Goal: Task Accomplishment & Management: Manage account settings

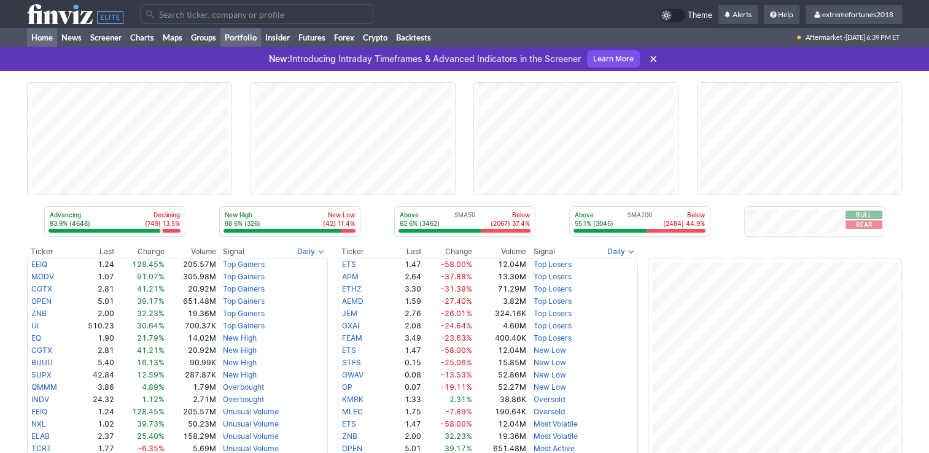
click at [235, 36] on link "Portfolio" at bounding box center [240, 37] width 41 height 18
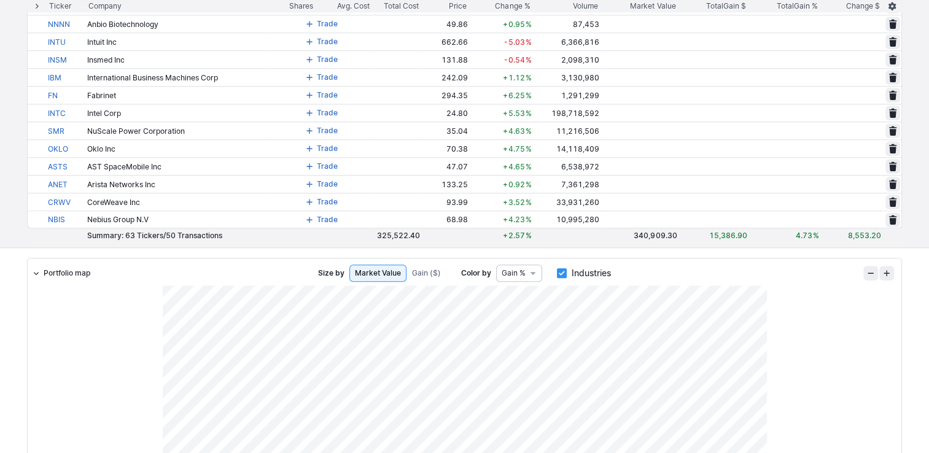
scroll to position [1044, 0]
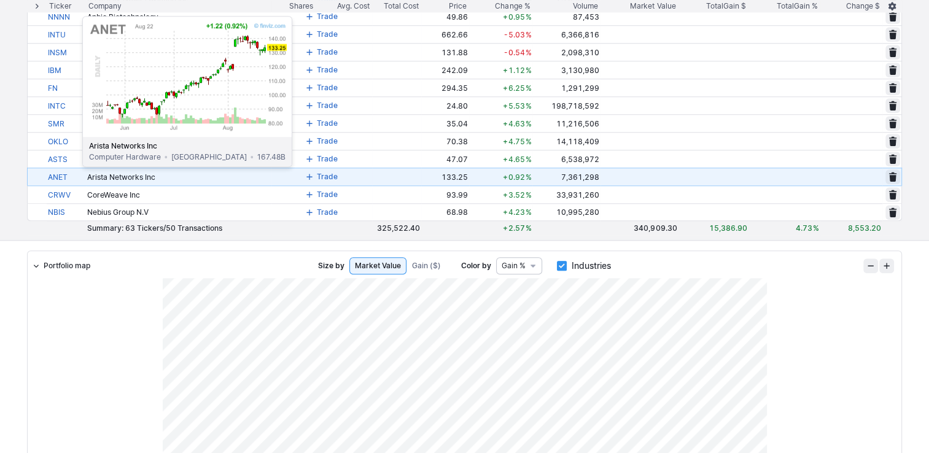
click at [52, 176] on link "ANET" at bounding box center [66, 176] width 37 height 17
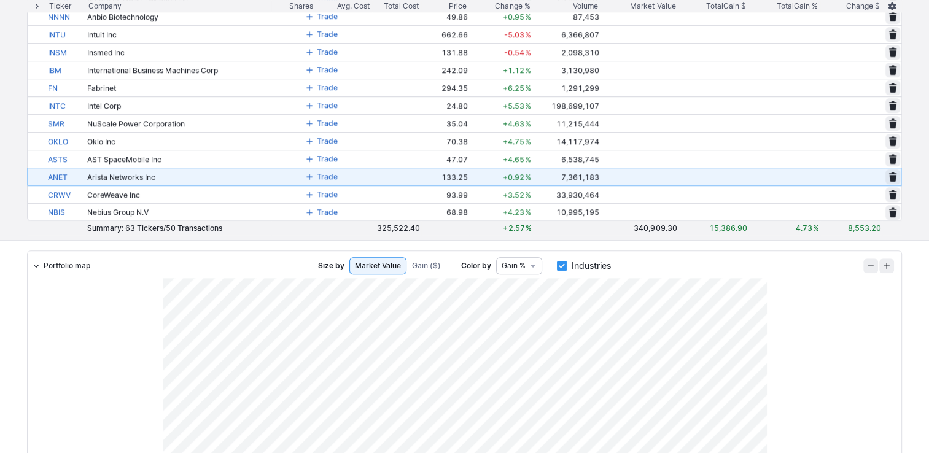
scroll to position [1044, 0]
click at [308, 177] on span at bounding box center [309, 177] width 7 height 10
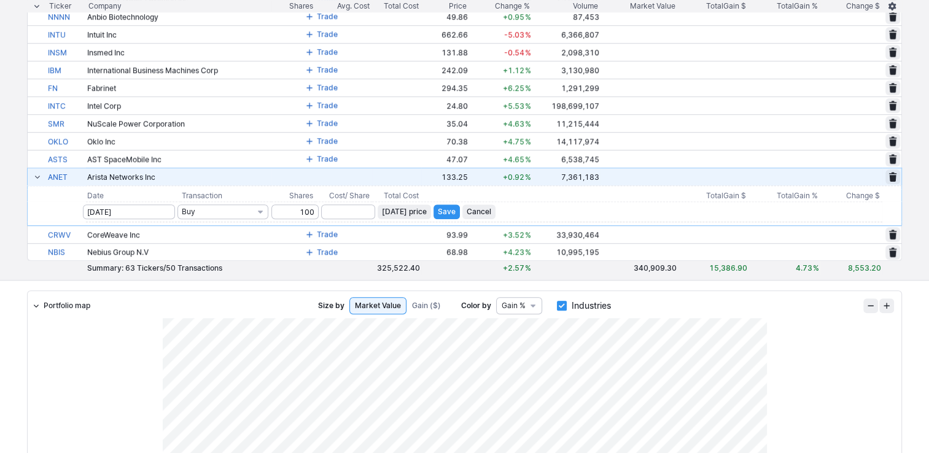
type input "100"
click at [418, 216] on span "[DATE] price" at bounding box center [404, 212] width 45 height 12
type input "133.25"
click at [454, 214] on span "Save" at bounding box center [447, 212] width 18 height 12
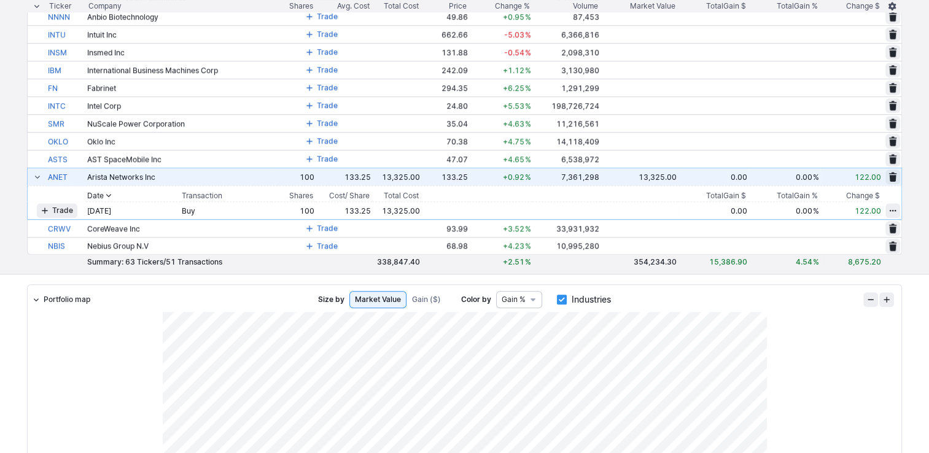
click at [38, 179] on span at bounding box center [37, 177] width 7 height 10
